Goal: Feedback & Contribution: Submit feedback/report problem

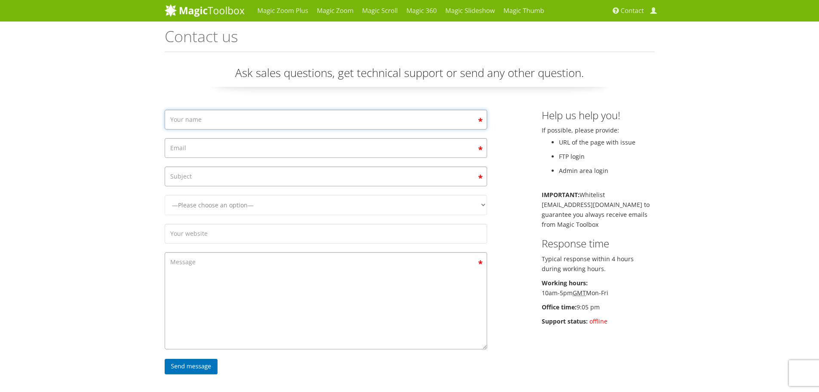
click at [198, 121] on input "Contact form" at bounding box center [326, 120] width 322 height 20
type input "[PERSON_NAME]"
type input "[PERSON_NAME][EMAIL_ADDRESS][DOMAIN_NAME]"
click at [203, 175] on input "Contact form" at bounding box center [326, 176] width 322 height 20
type input "Installation Error"
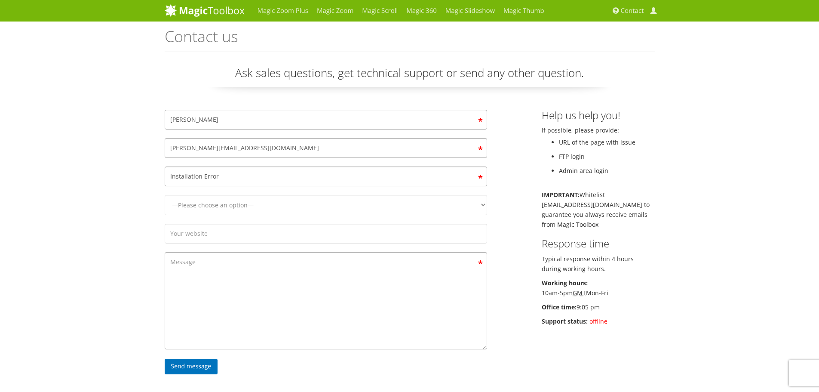
click at [208, 191] on form "IRVIN HODZIC [EMAIL_ADDRESS][DOMAIN_NAME] Installation Error —Please choose an …" at bounding box center [326, 244] width 322 height 269
click at [203, 207] on select "—Please choose an option— Magic Zoom Magic Zoom Plus Magic Thumb Magic Slidesho…" at bounding box center [326, 205] width 322 height 20
select select "Magic 360"
click at [165, 195] on select "—Please choose an option— Magic Zoom Magic Zoom Plus Magic Thumb Magic Slidesho…" at bounding box center [326, 205] width 322 height 20
click at [231, 301] on textarea "Contact form" at bounding box center [326, 300] width 322 height 97
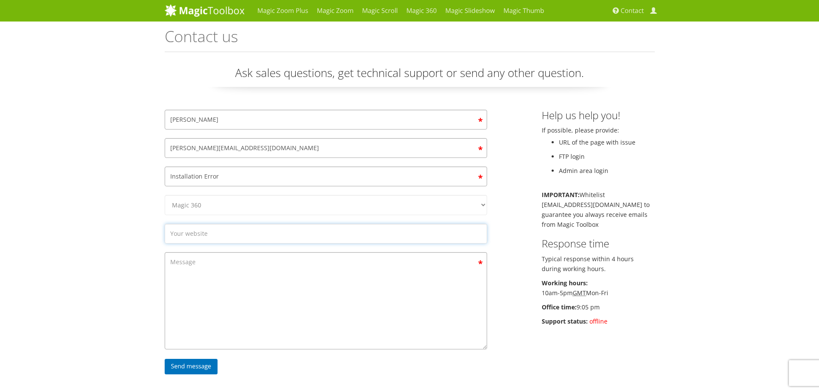
click at [218, 228] on input "Contact form" at bounding box center [326, 234] width 322 height 20
type input "[DOMAIN_NAME]"
type textarea "Hello I am trying to get Sirv integrated into my bigcommerce. WHen I Install yo…"
click at [185, 370] on input "Send message" at bounding box center [191, 366] width 53 height 15
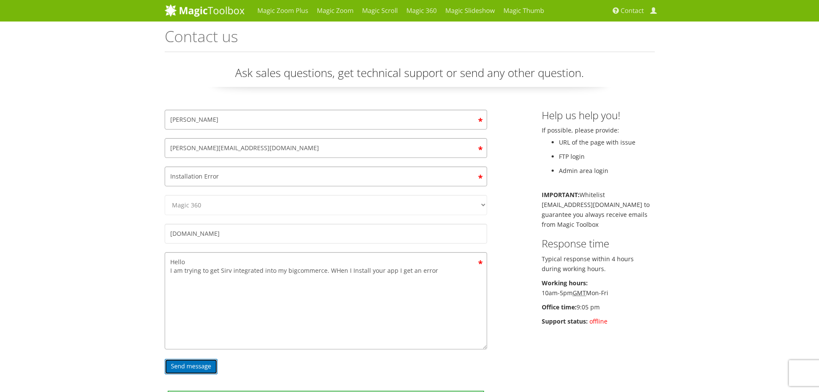
scroll to position [207, 0]
